Goal: Understand process/instructions: Learn how to perform a task or action

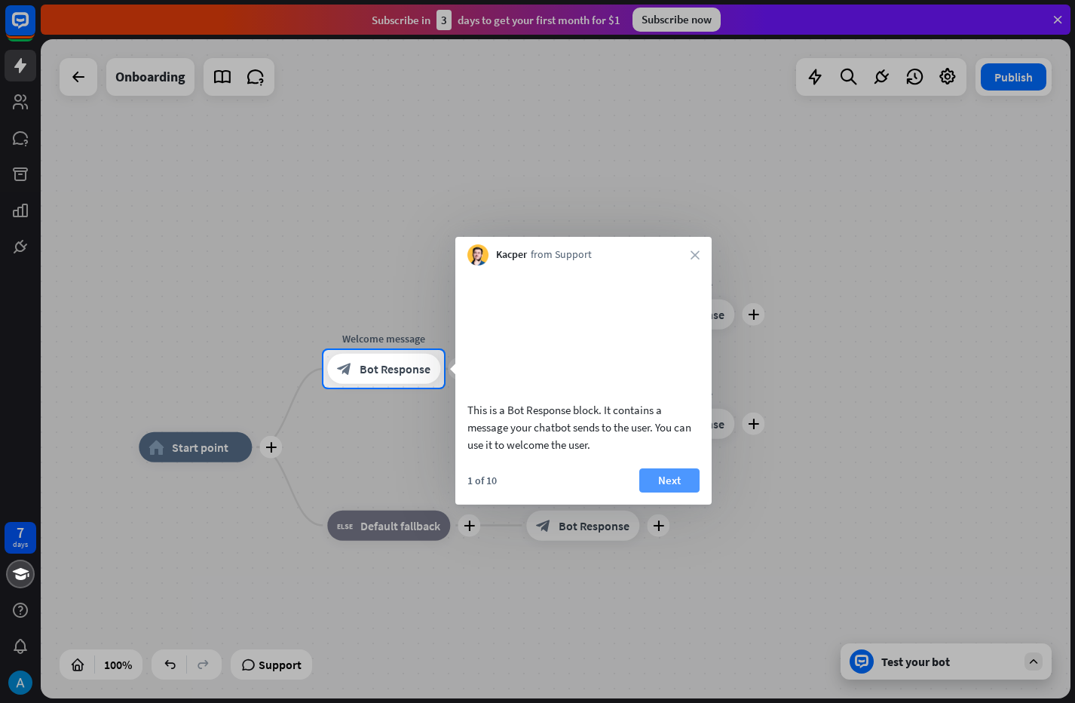
click at [656, 479] on button "Next" at bounding box center [669, 480] width 60 height 24
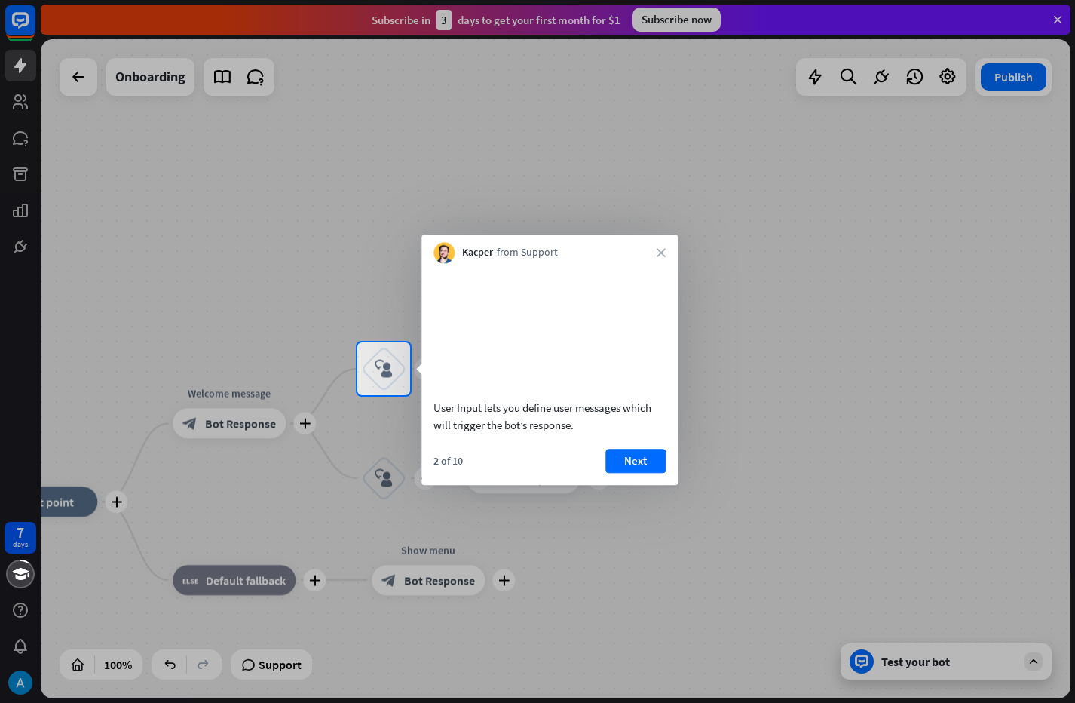
click at [639, 473] on button "Next" at bounding box center [635, 461] width 60 height 24
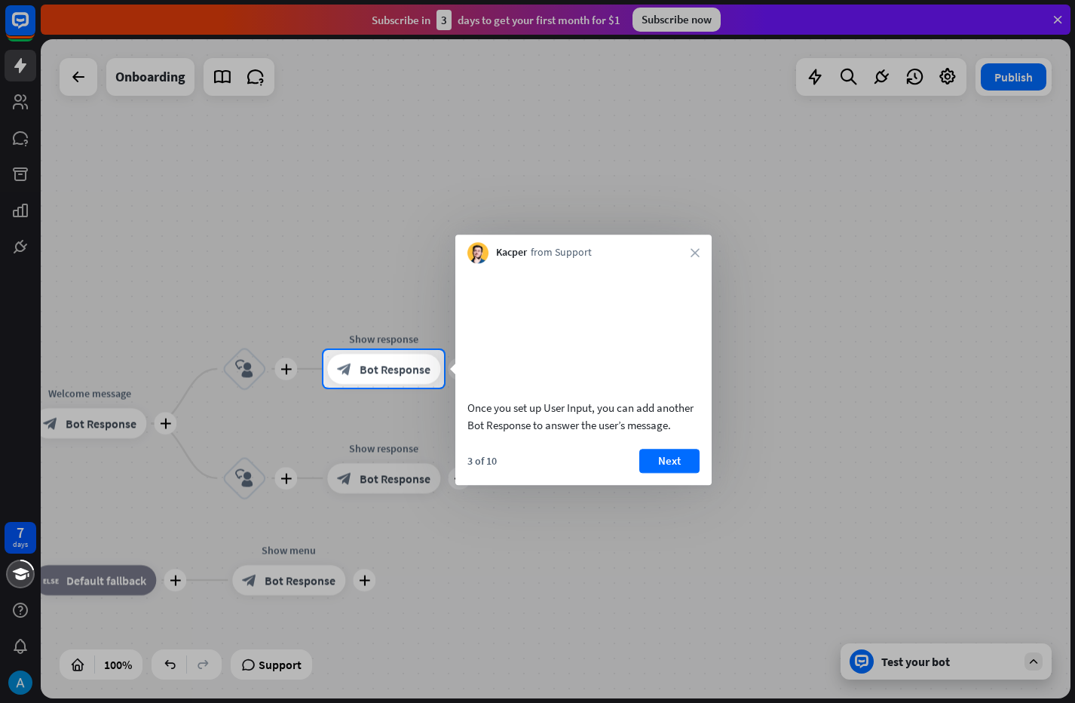
click at [698, 258] on div "Kacper from Support close" at bounding box center [583, 248] width 256 height 29
click at [692, 251] on icon "close" at bounding box center [695, 252] width 9 height 9
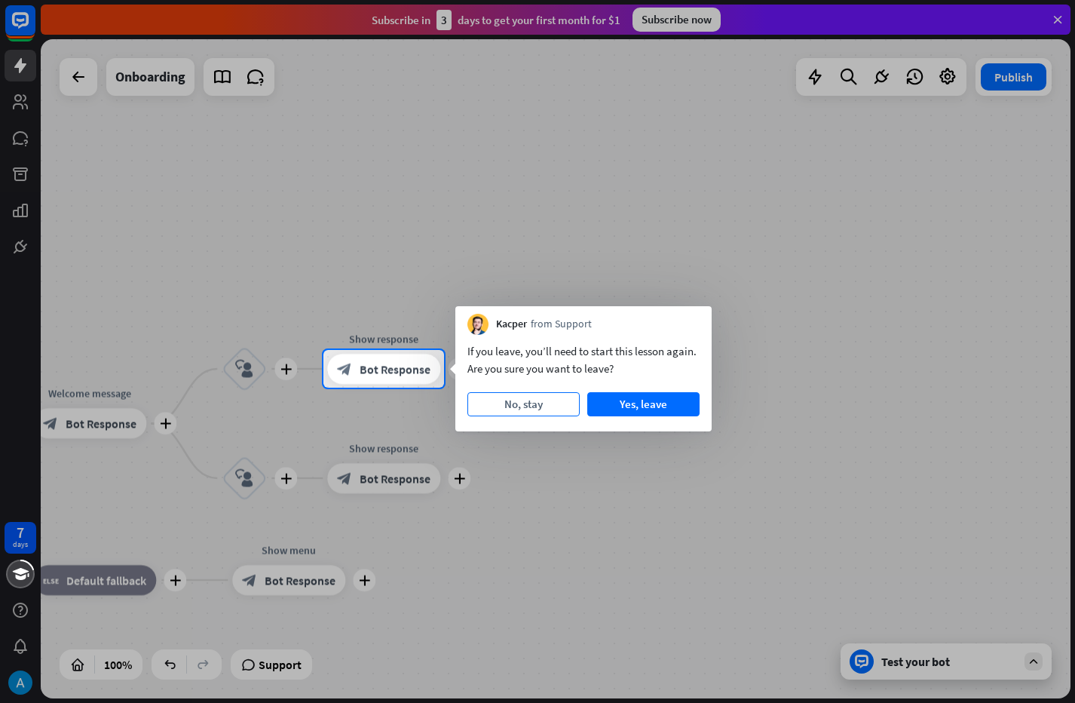
click at [550, 409] on button "No, stay" at bounding box center [523, 404] width 112 height 24
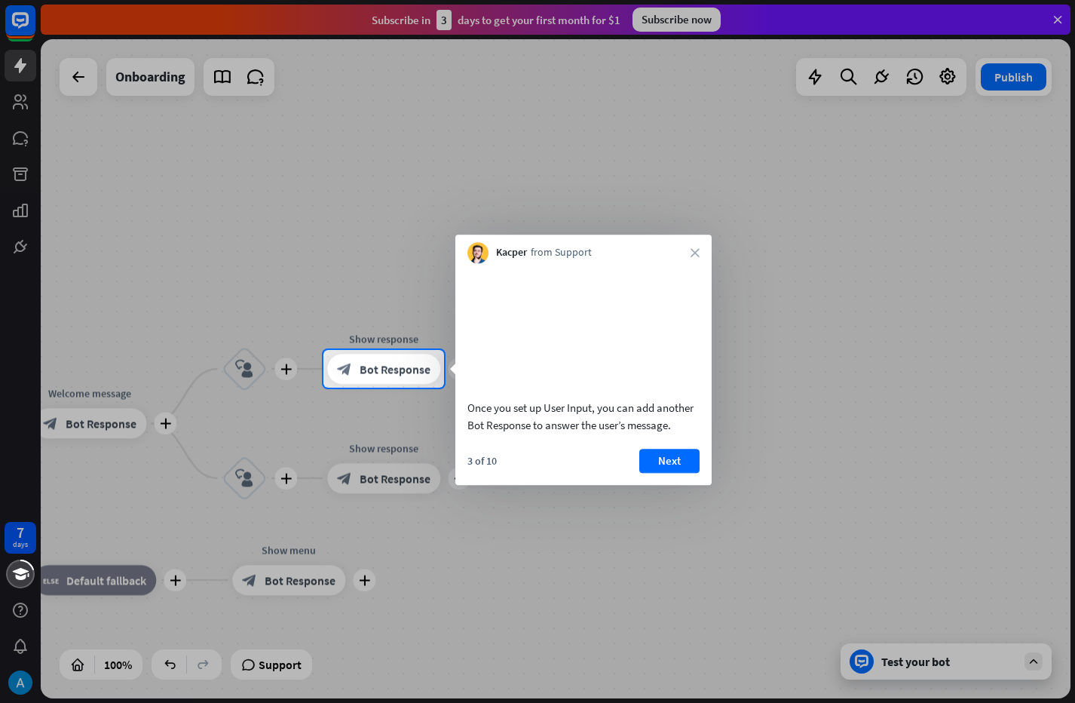
click at [660, 473] on button "Next" at bounding box center [669, 461] width 60 height 24
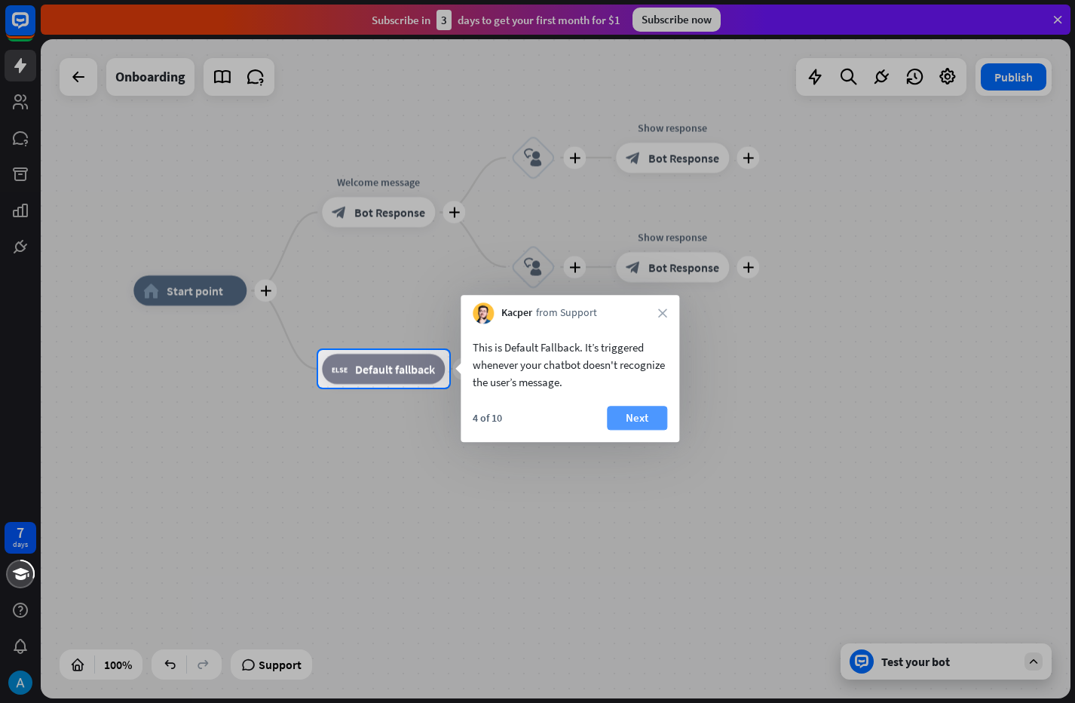
click at [634, 421] on button "Next" at bounding box center [637, 418] width 60 height 24
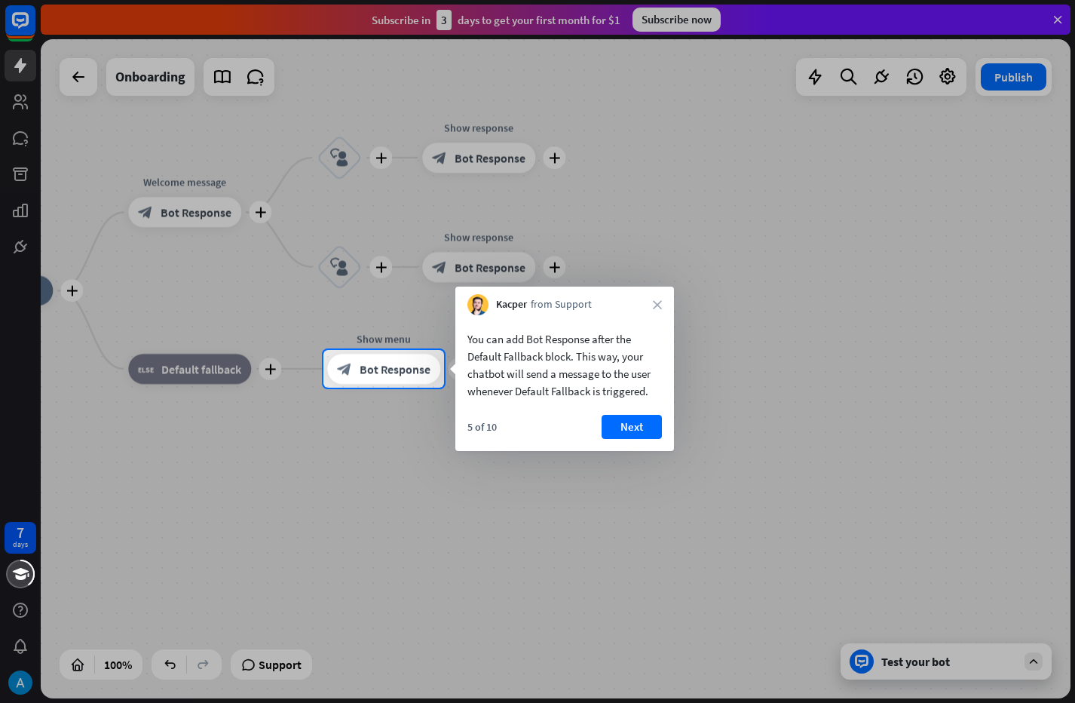
click at [615, 409] on div "You can add Bot Response after the Default Fallback block. This way, your chatb…" at bounding box center [564, 383] width 219 height 136
click at [618, 421] on button "Next" at bounding box center [632, 427] width 60 height 24
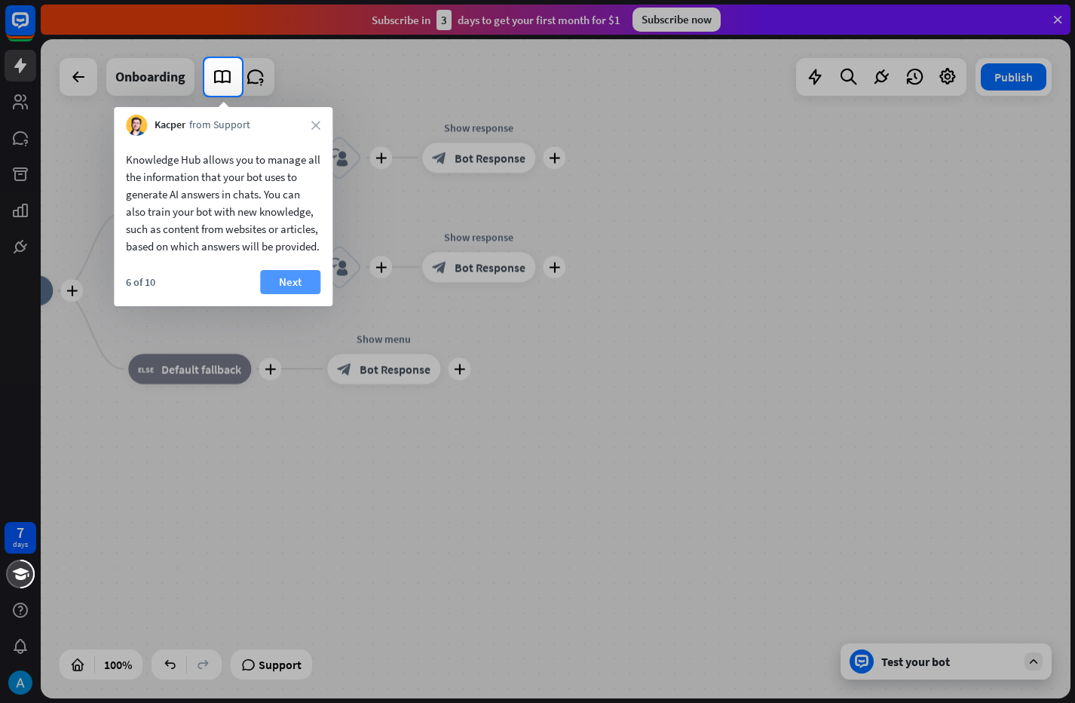
click at [289, 294] on button "Next" at bounding box center [290, 282] width 60 height 24
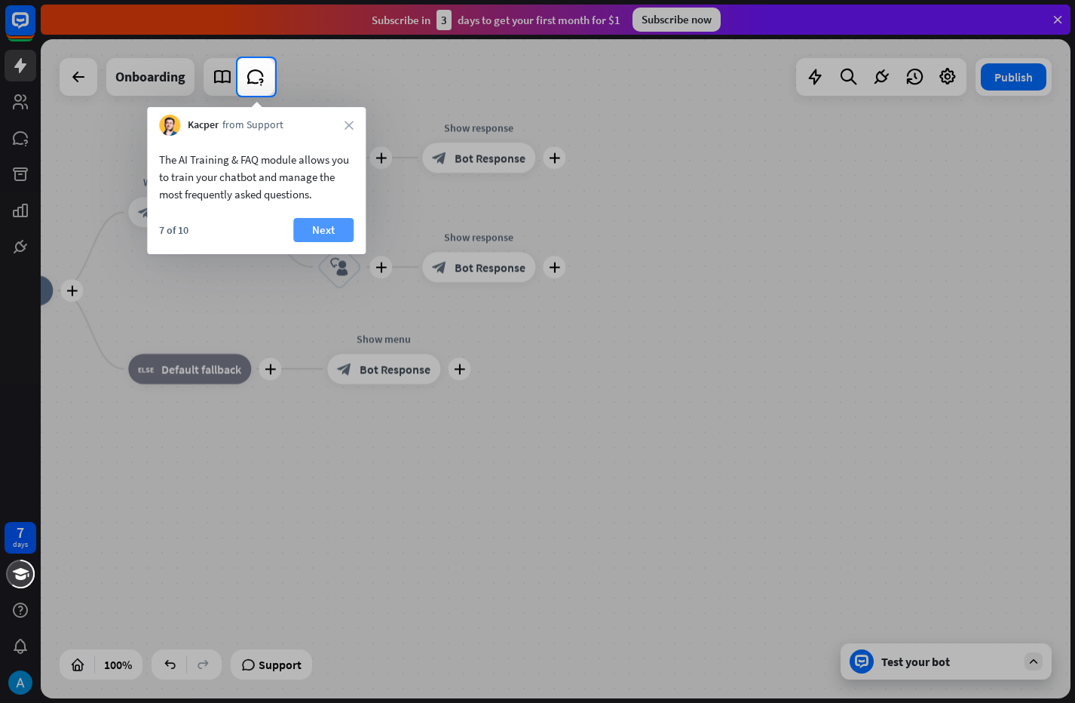
click at [327, 236] on button "Next" at bounding box center [323, 230] width 60 height 24
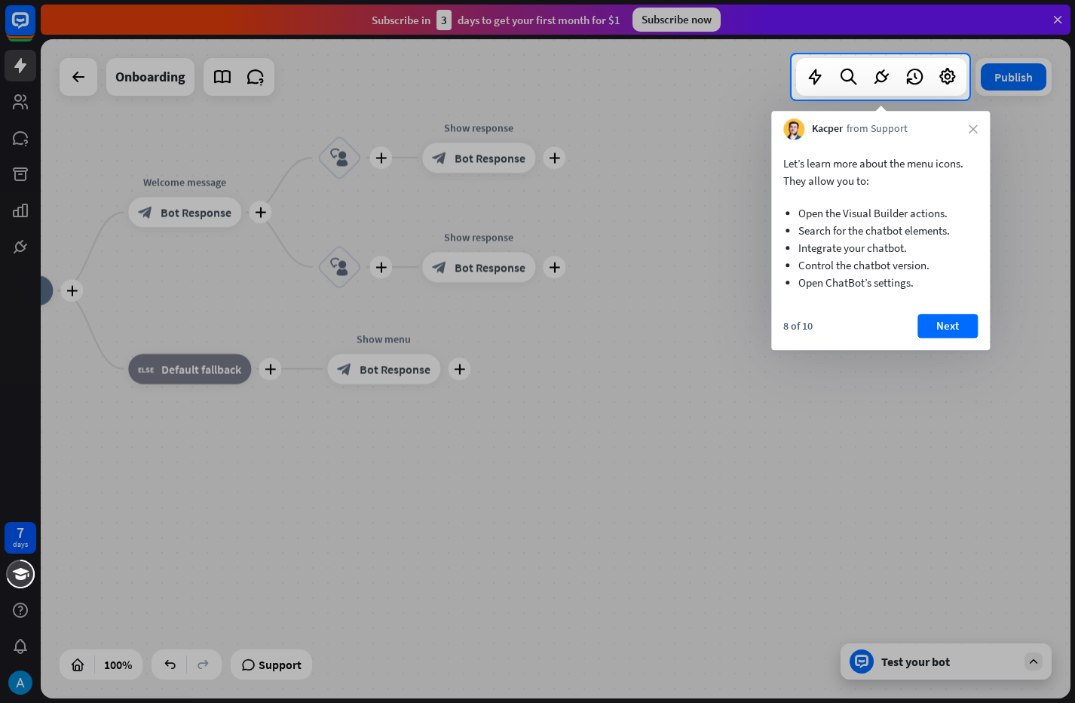
click at [953, 331] on button "Next" at bounding box center [948, 326] width 60 height 24
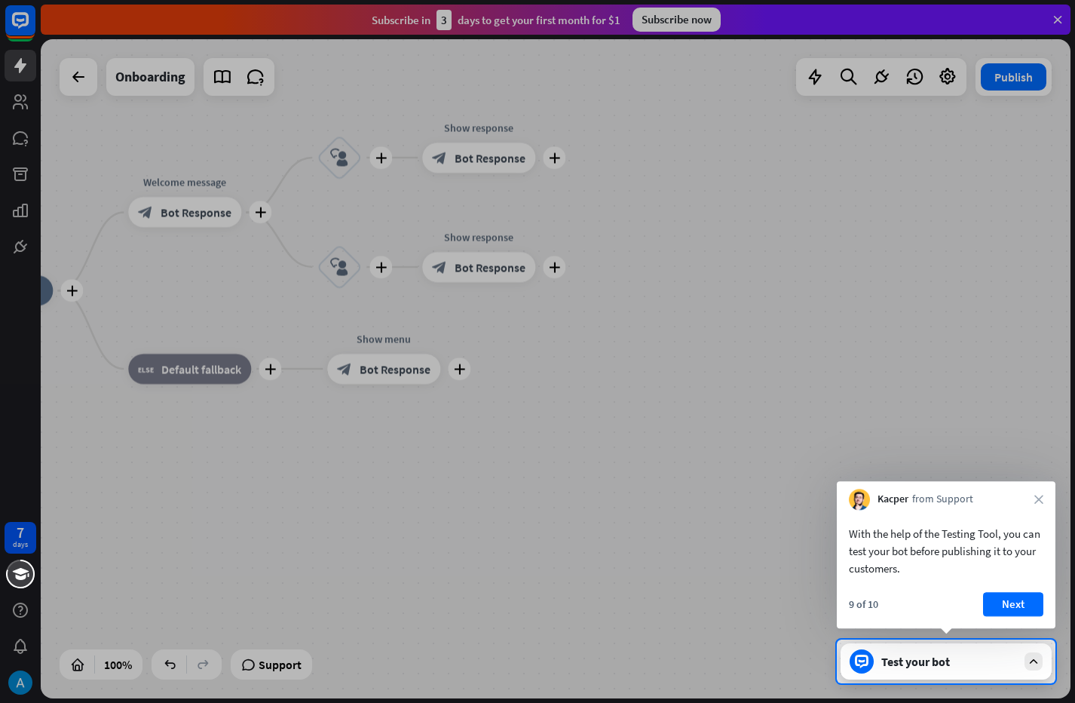
click at [1019, 605] on button "Next" at bounding box center [1013, 604] width 60 height 24
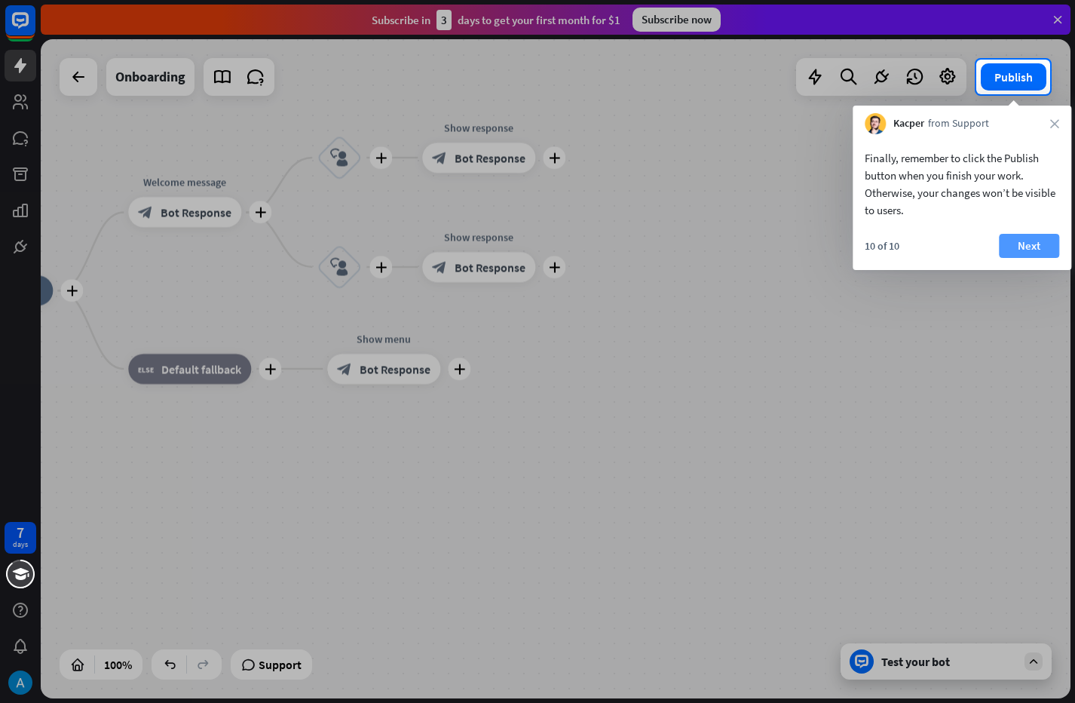
click at [1039, 238] on button "Next" at bounding box center [1029, 246] width 60 height 24
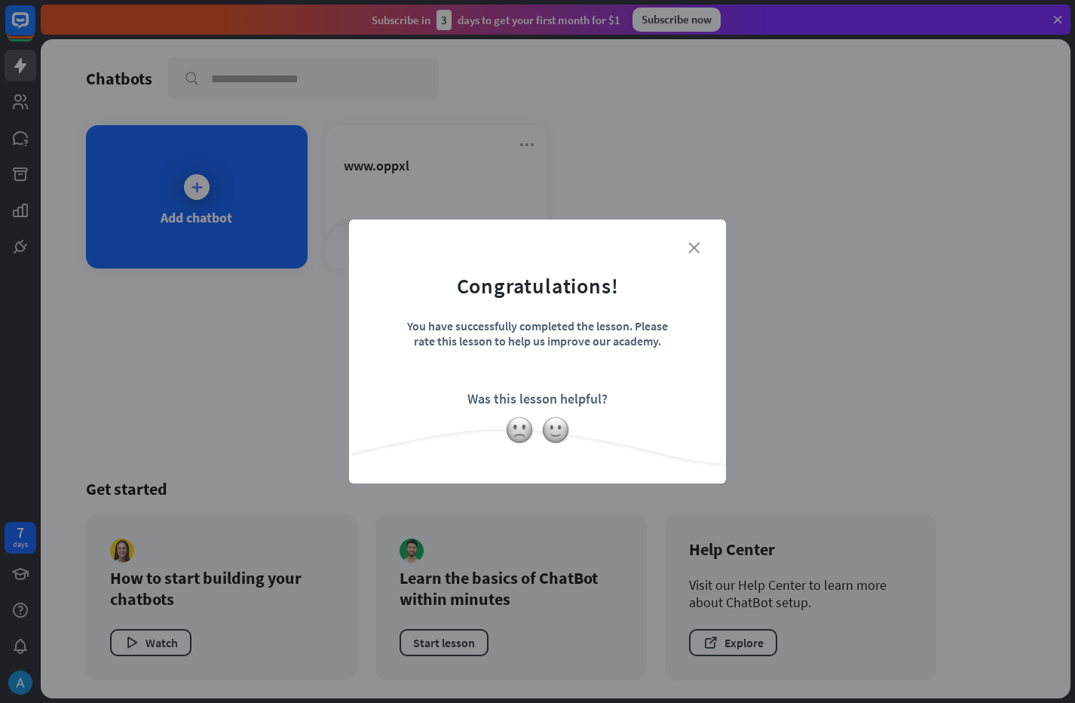
click at [699, 252] on icon "close" at bounding box center [693, 247] width 11 height 11
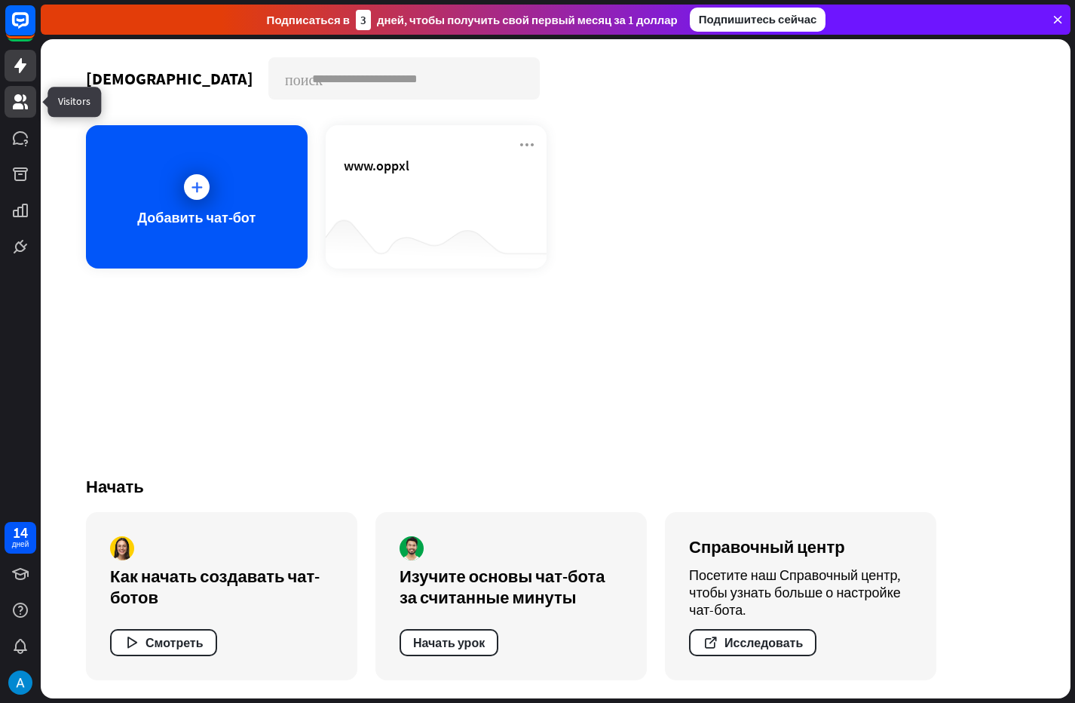
click at [23, 106] on icon at bounding box center [20, 102] width 18 height 18
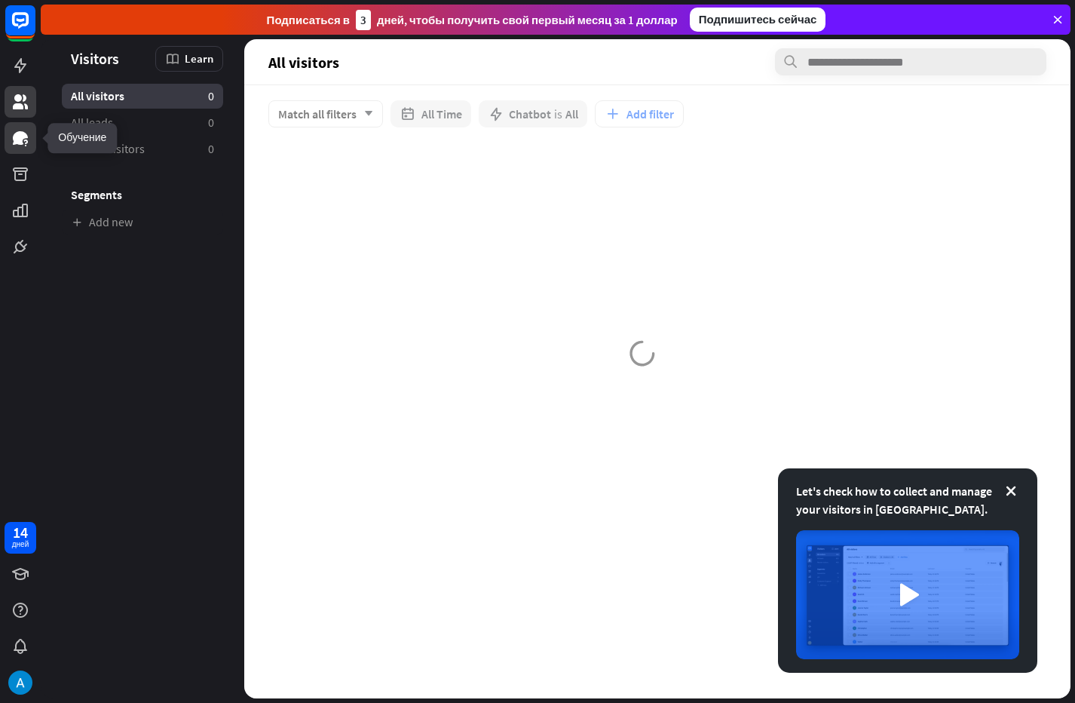
click at [23, 141] on icon at bounding box center [20, 138] width 18 height 18
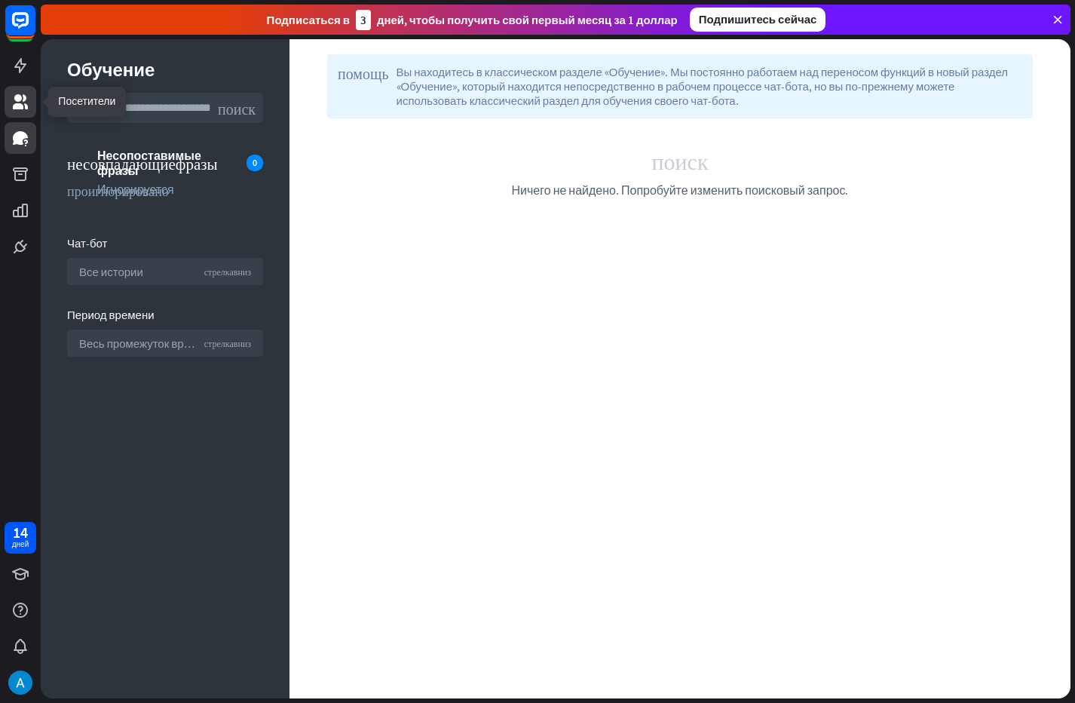
click at [24, 97] on icon at bounding box center [20, 101] width 15 height 15
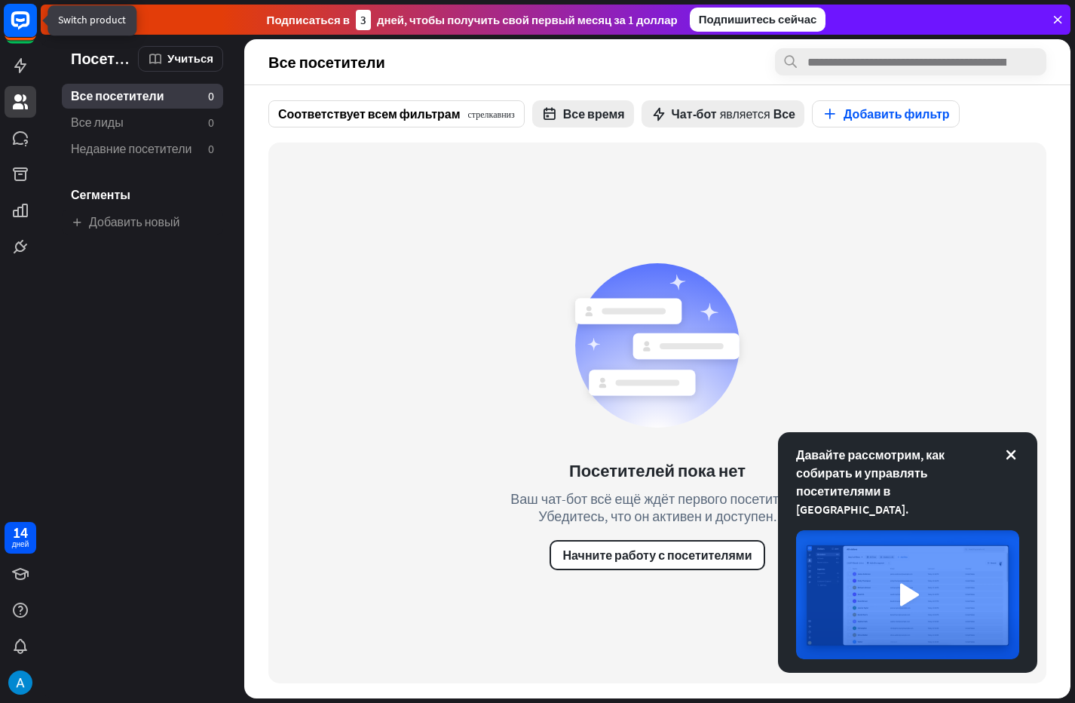
click at [22, 25] on icon at bounding box center [20, 20] width 18 height 18
